Goal: Information Seeking & Learning: Find contact information

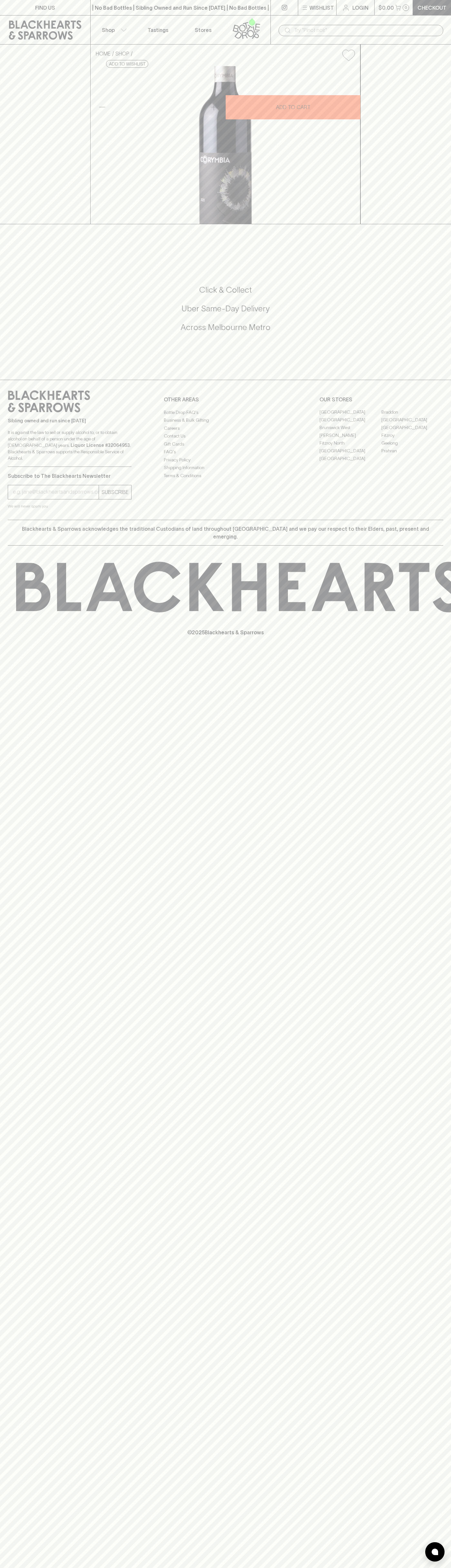
click at [175, 14] on div "| No Bad Bottles | Sibling Owned and Run Since [DATE] | No Bad Bottles | Siblin…" at bounding box center [181, 8] width 181 height 16
click at [441, 238] on div at bounding box center [225, 231] width 451 height 13
click at [125, 1567] on html "FIND US | No Bad Bottles | Sibling Owned and Run Since [DATE] | No Bad Bottles …" at bounding box center [225, 784] width 451 height 1568
click at [21, 366] on div "Click & Collect Uber Same-Day Delivery Across [GEOGRAPHIC_DATA] Metro" at bounding box center [225, 313] width 435 height 108
